Goal: Navigation & Orientation: Find specific page/section

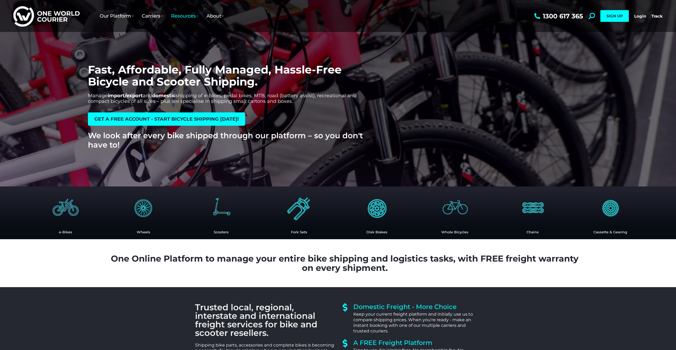
click at [67, 206] on img at bounding box center [65, 207] width 35 height 35
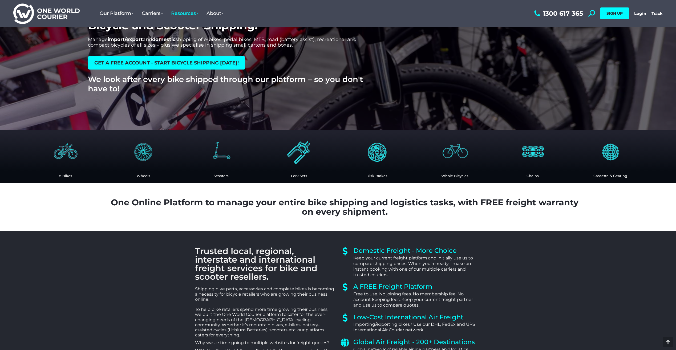
scroll to position [28, 0]
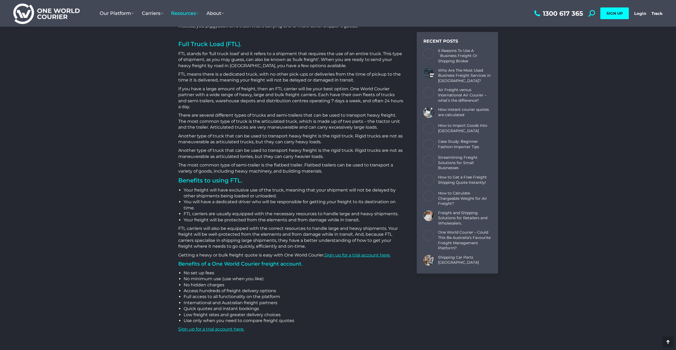
scroll to position [586, 0]
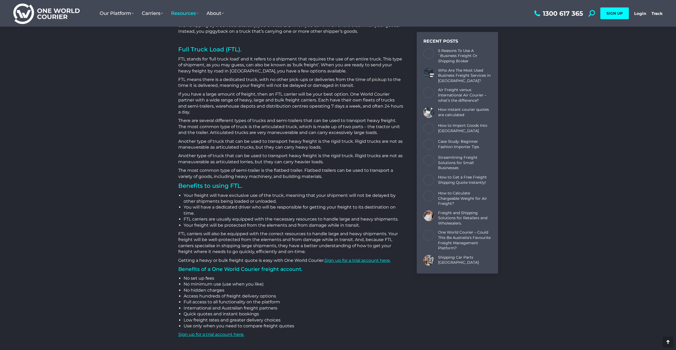
scroll to position [613, 0]
